Goal: Information Seeking & Learning: Learn about a topic

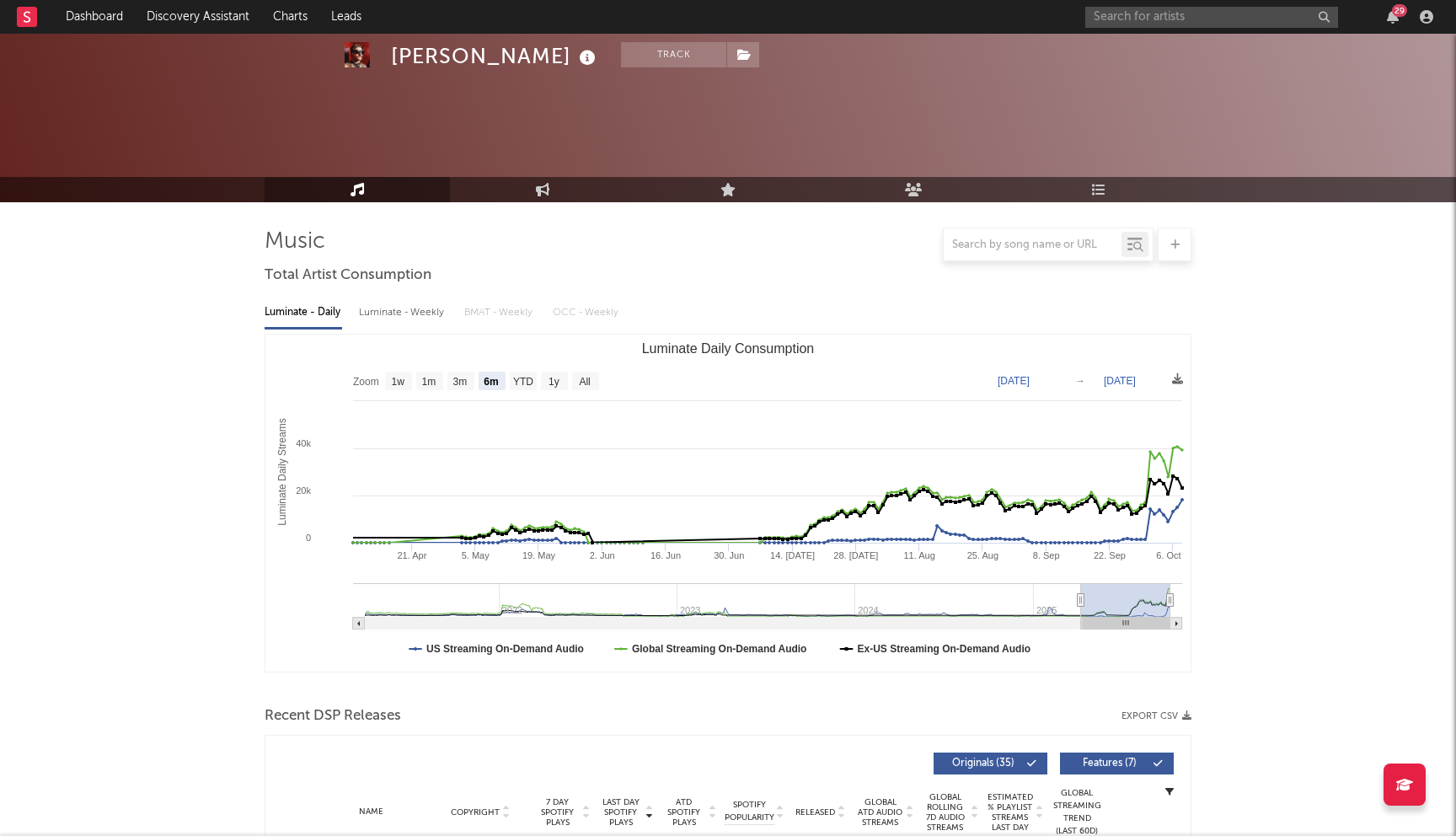
select select "6m"
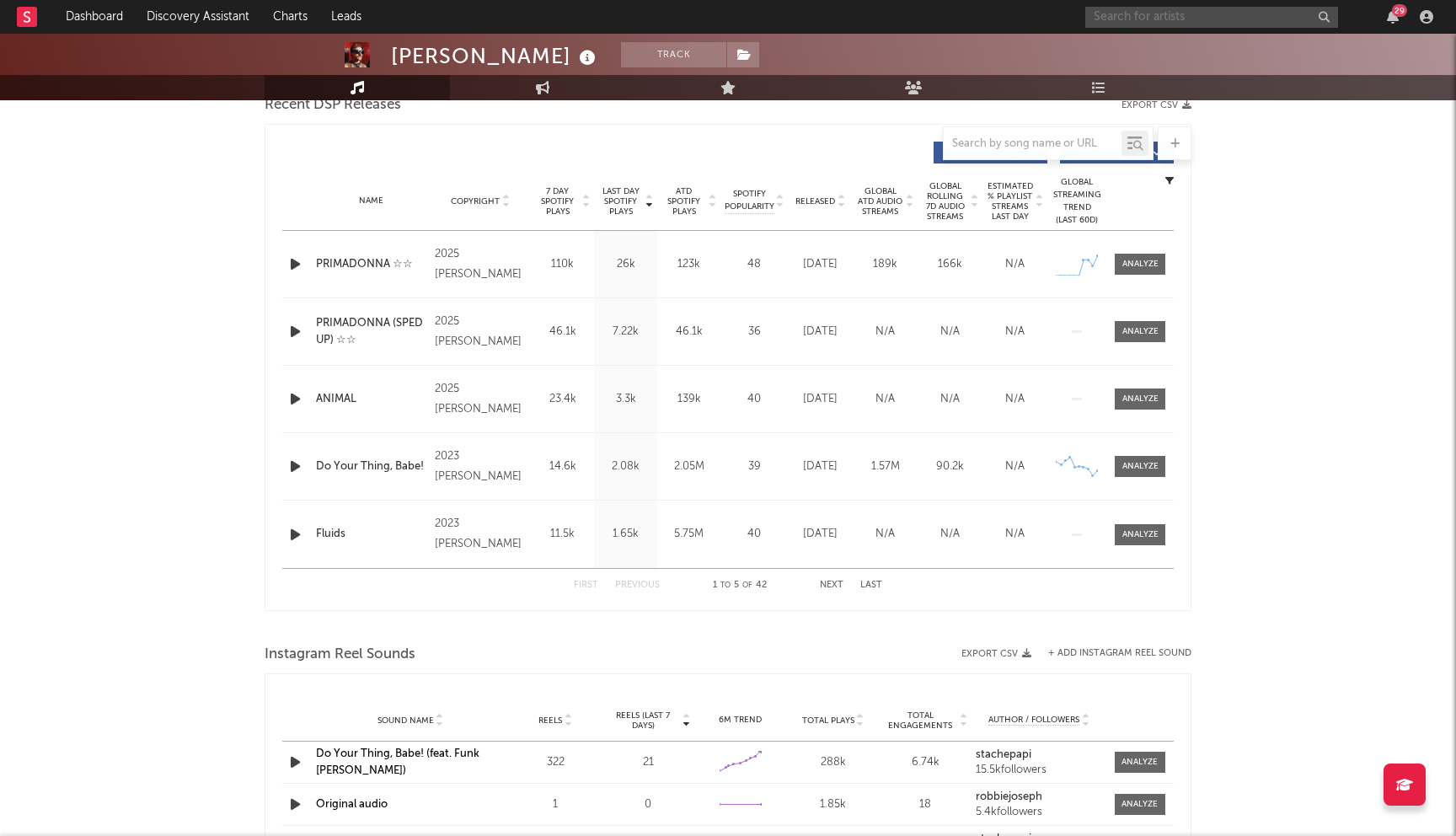
click at [1254, 22] on input "text" at bounding box center [1211, 17] width 252 height 21
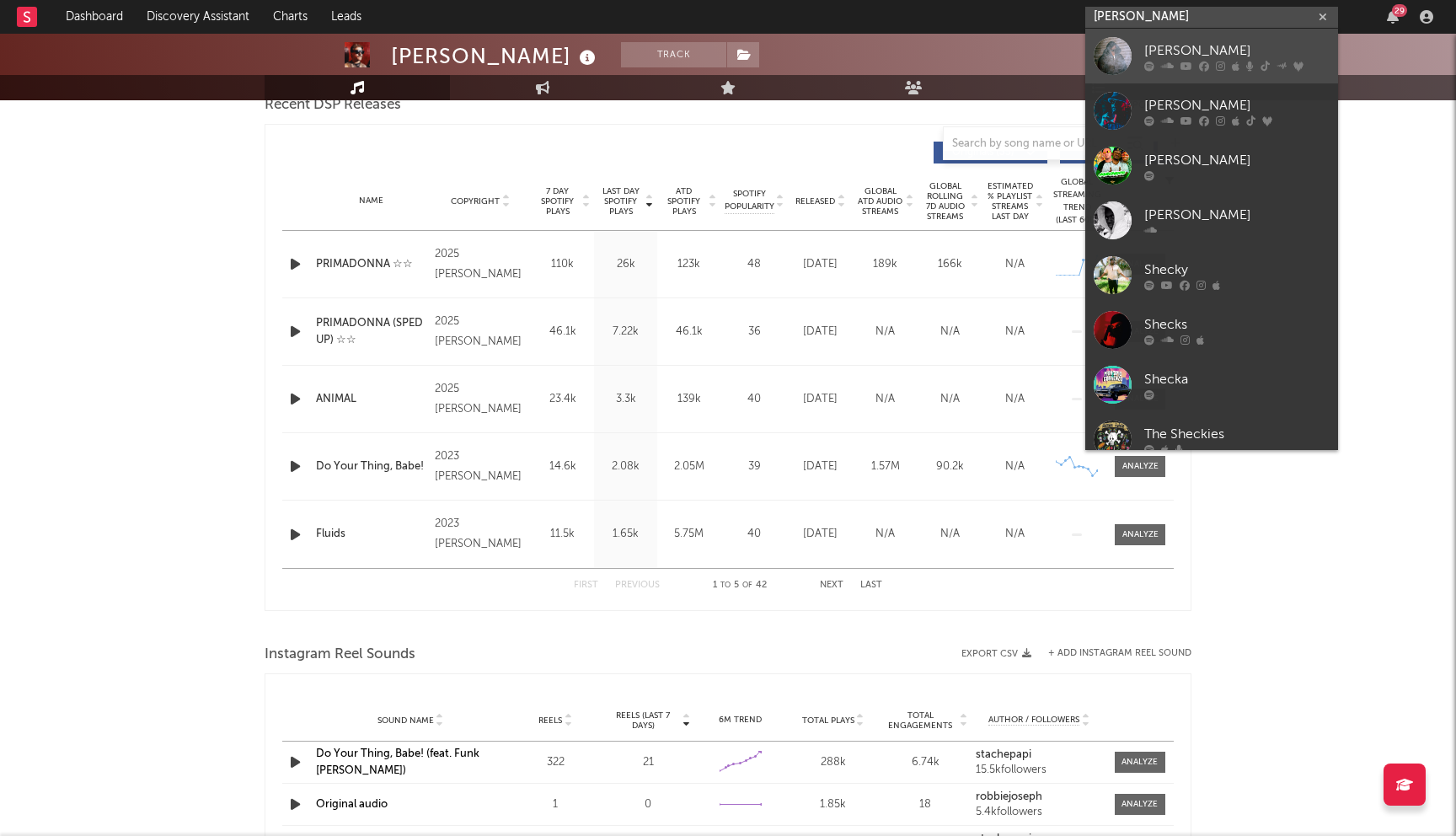
type input "[PERSON_NAME]"
click at [1197, 50] on div "[PERSON_NAME]" at bounding box center [1237, 50] width 185 height 20
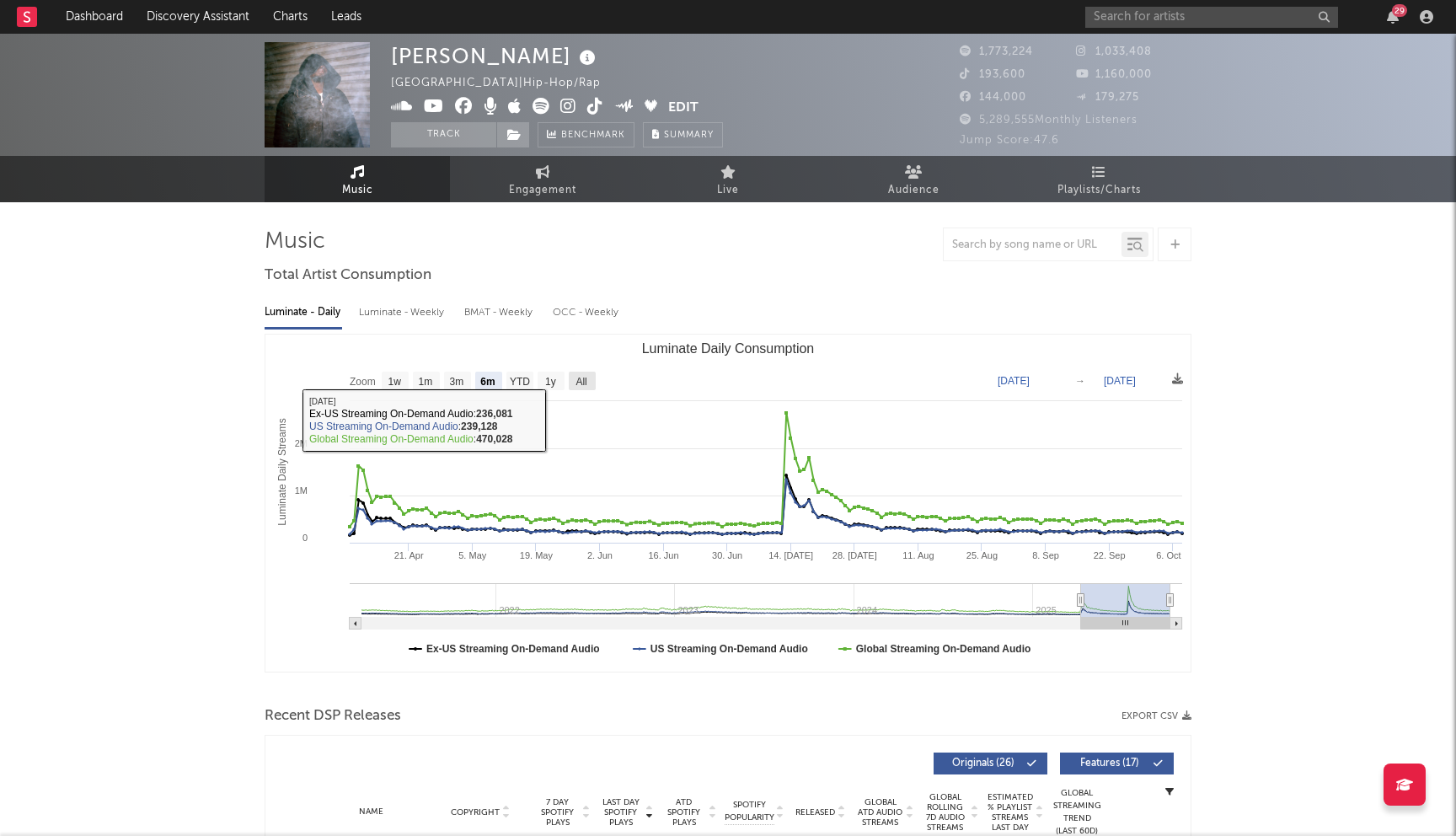
click at [578, 381] on text "All" at bounding box center [581, 382] width 11 height 11
select select "All"
type input "[DATE]"
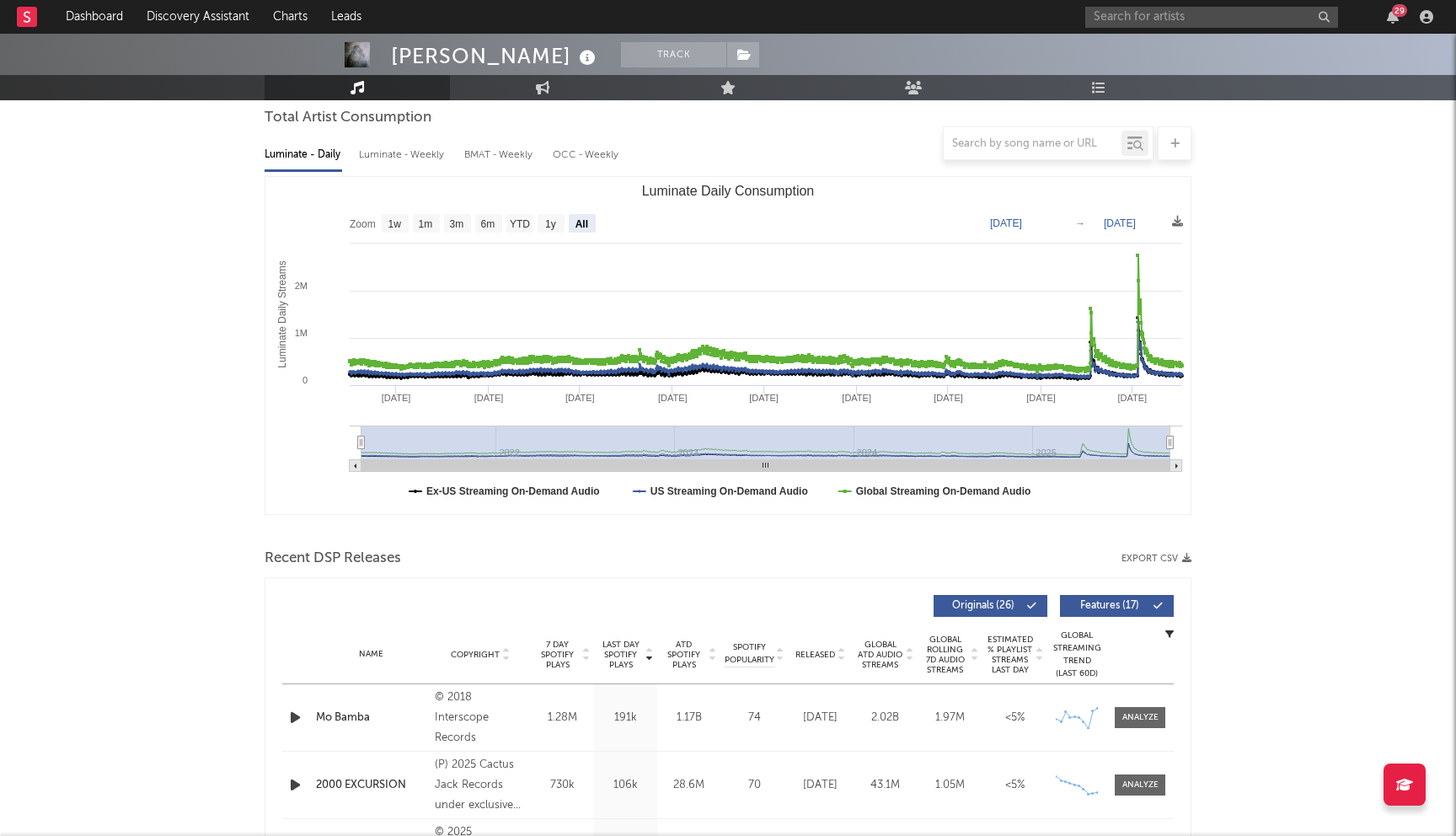
scroll to position [100, 0]
